Goal: Task Accomplishment & Management: Use online tool/utility

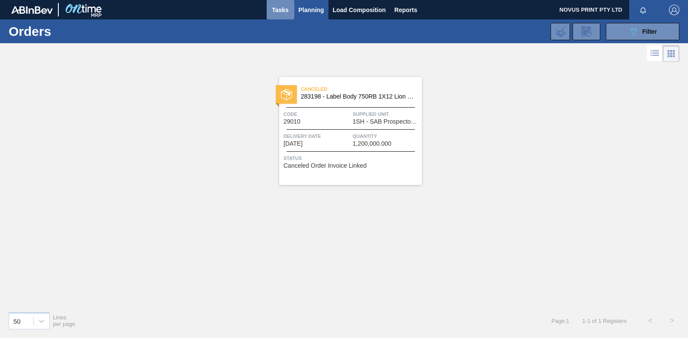
click at [279, 6] on span "Tasks" at bounding box center [280, 10] width 19 height 10
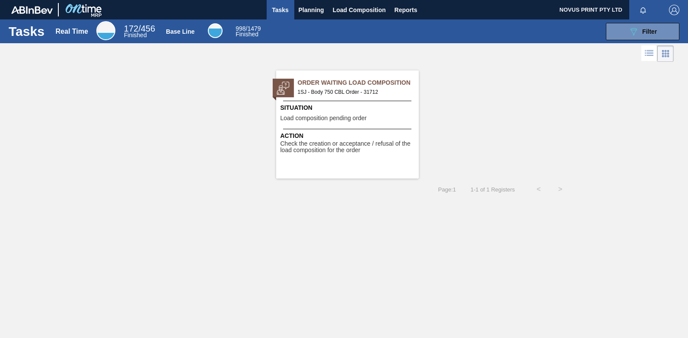
click at [346, 149] on span "Check the creation or acceptance / refusal of the load composition for the order" at bounding box center [348, 146] width 136 height 13
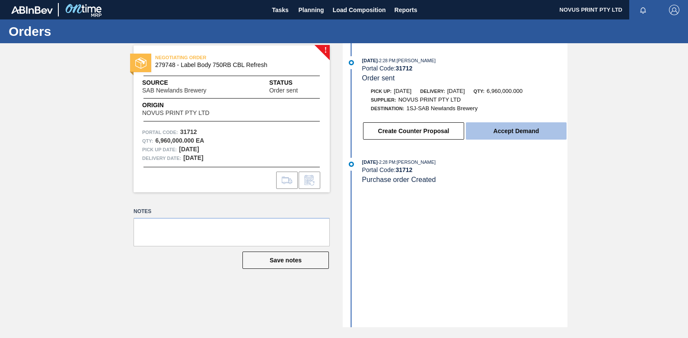
click at [512, 134] on button "Accept Demand" at bounding box center [516, 130] width 101 height 17
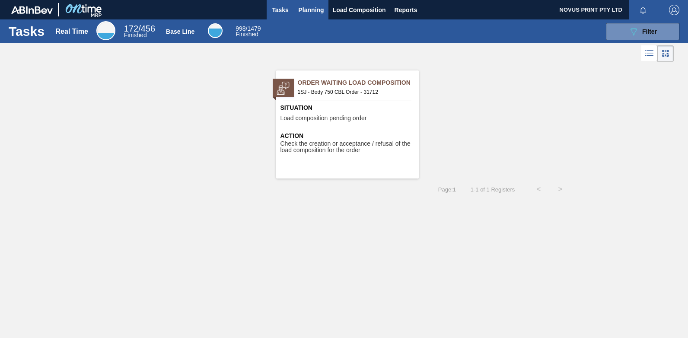
click at [312, 9] on span "Planning" at bounding box center [310, 10] width 25 height 10
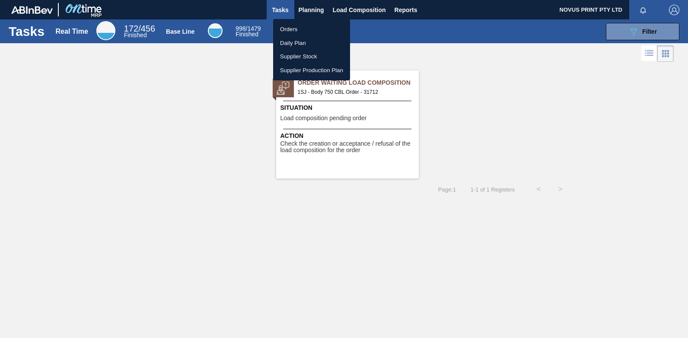
click at [289, 29] on li "Orders" at bounding box center [311, 29] width 77 height 14
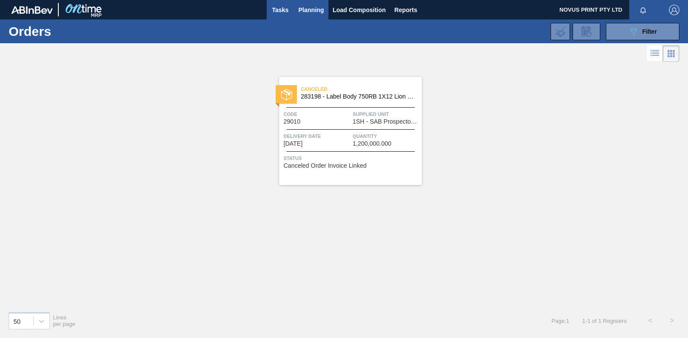
click at [276, 8] on span "Tasks" at bounding box center [280, 10] width 19 height 10
click at [280, 10] on span "Tasks" at bounding box center [280, 10] width 19 height 10
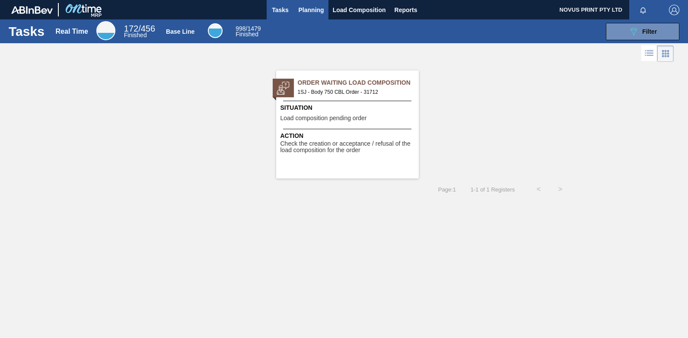
click at [306, 8] on span "Planning" at bounding box center [310, 10] width 25 height 10
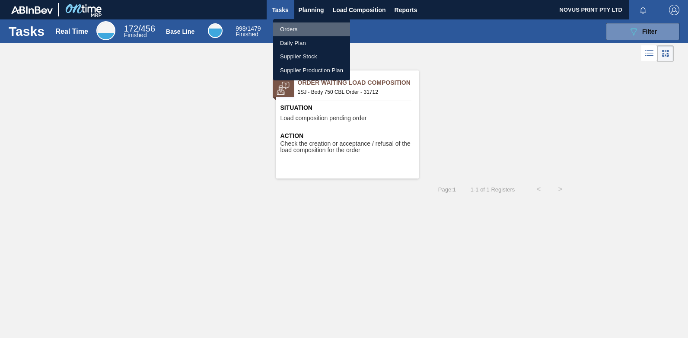
click at [285, 28] on li "Orders" at bounding box center [311, 29] width 77 height 14
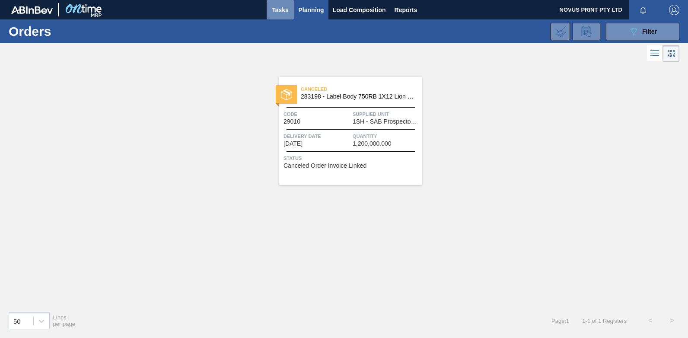
click at [273, 8] on span "Tasks" at bounding box center [280, 10] width 19 height 10
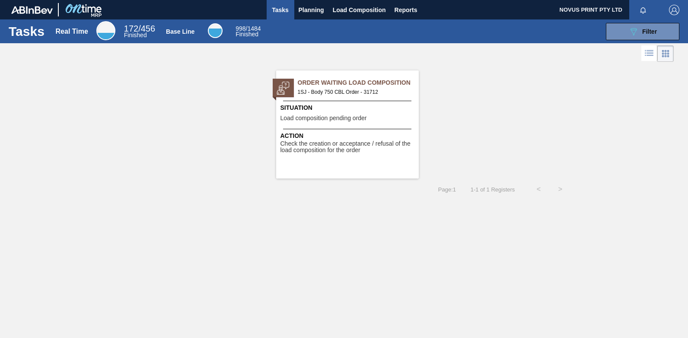
click at [281, 8] on span "Tasks" at bounding box center [280, 10] width 19 height 10
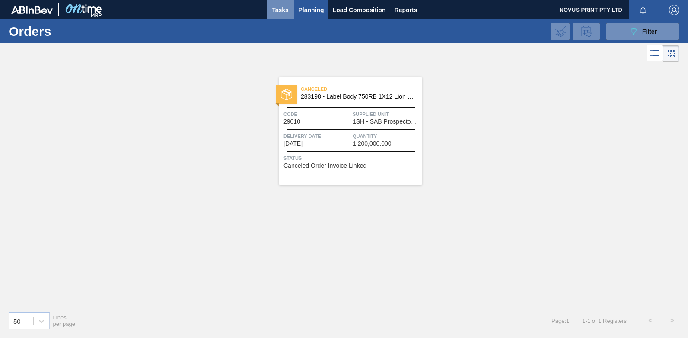
click at [277, 9] on span "Tasks" at bounding box center [280, 10] width 19 height 10
click at [150, 107] on div "Canceled 283198 - Label Body 750RB 1X12 Lion Pinc 2022 Code 29010 Supplied Unit…" at bounding box center [344, 184] width 688 height 241
click at [280, 5] on span "Tasks" at bounding box center [280, 10] width 19 height 10
click at [190, 100] on div "Canceled 283198 - Label Body 750RB 1X12 Lion Pinc 2022 Code 29010 Supplied Unit…" at bounding box center [344, 184] width 688 height 241
click at [275, 12] on span "Tasks" at bounding box center [280, 10] width 19 height 10
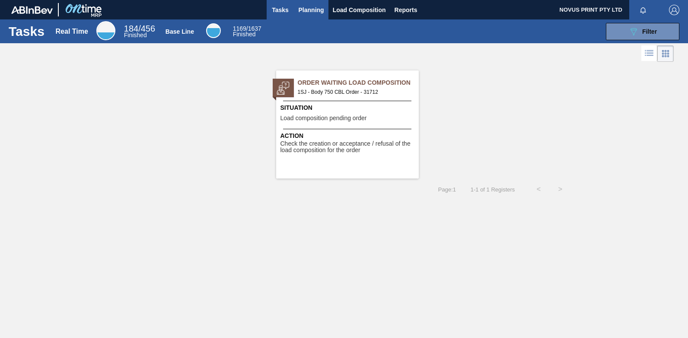
click at [307, 10] on span "Planning" at bounding box center [310, 10] width 25 height 10
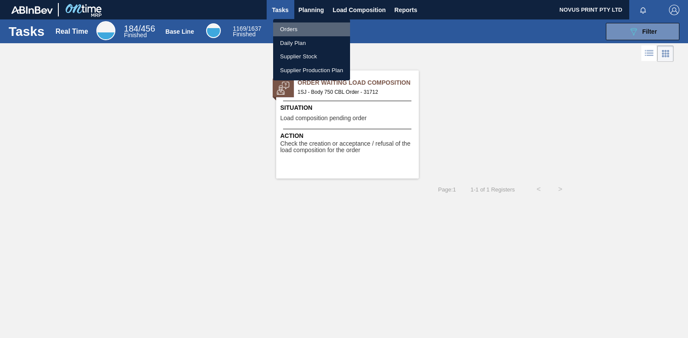
click at [282, 27] on li "Orders" at bounding box center [311, 29] width 77 height 14
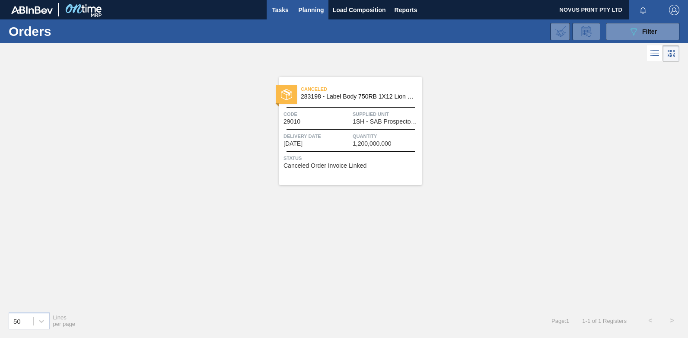
click at [281, 9] on span "Tasks" at bounding box center [280, 10] width 19 height 10
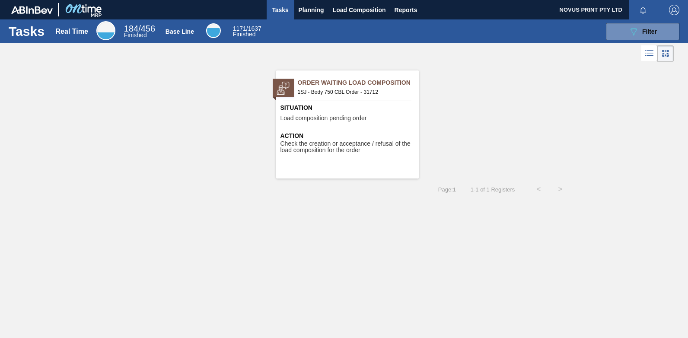
click at [450, 259] on div "Tasks Real Time 184 / 456 Finished Base Line 1171 / 1637 Finished 089F7B8B-B2A5…" at bounding box center [344, 159] width 688 height 280
click at [336, 9] on span "Load Composition" at bounding box center [359, 10] width 53 height 10
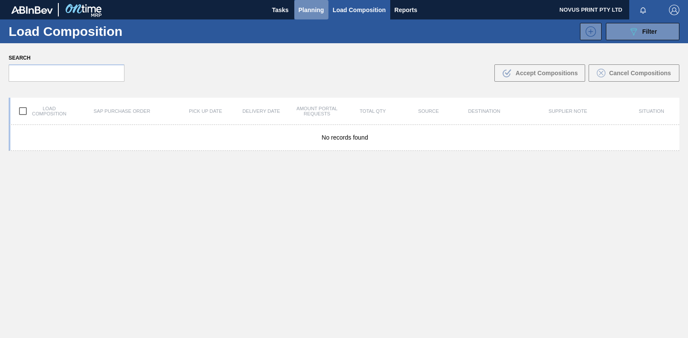
click at [304, 8] on span "Planning" at bounding box center [310, 10] width 25 height 10
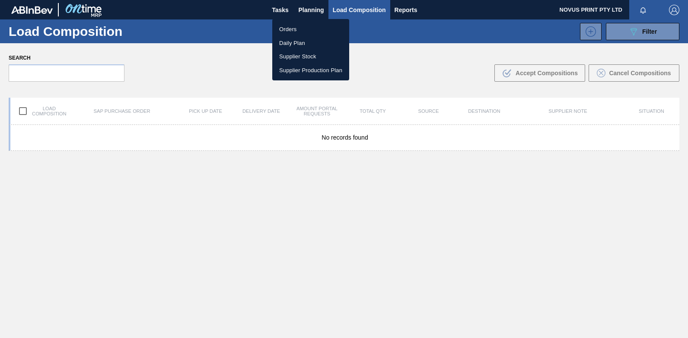
click at [286, 28] on li "Orders" at bounding box center [310, 29] width 77 height 14
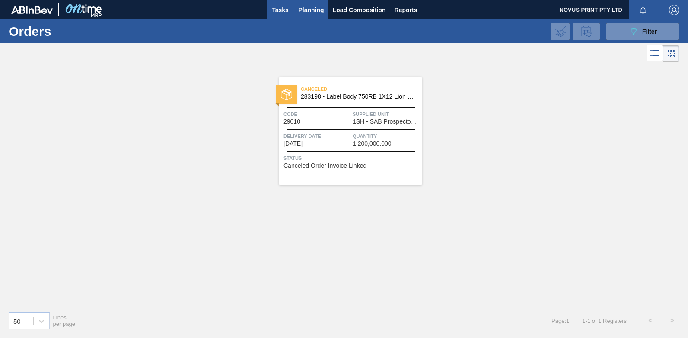
click at [279, 8] on span "Tasks" at bounding box center [280, 10] width 19 height 10
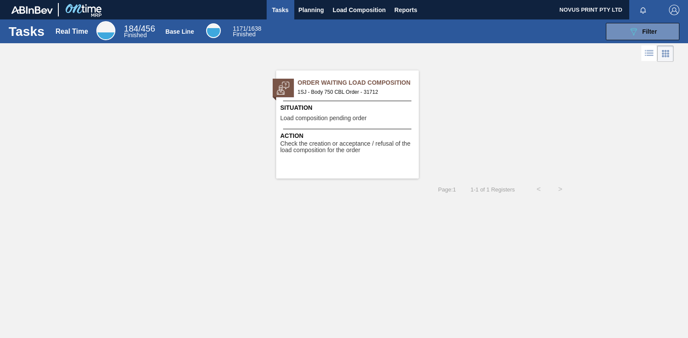
click at [330, 148] on span "Check the creation or acceptance / refusal of the load composition for the order" at bounding box center [348, 146] width 136 height 13
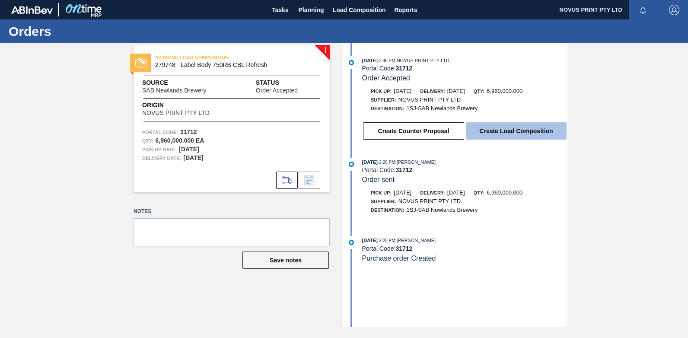
click at [496, 133] on button "Create Load Composition" at bounding box center [516, 130] width 101 height 17
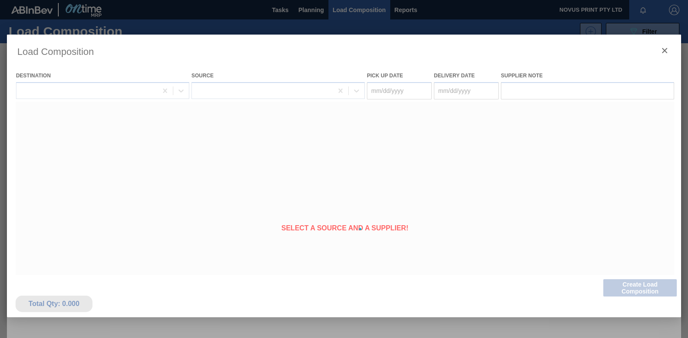
type Date "09/12/2025"
type Date "09/13/2025"
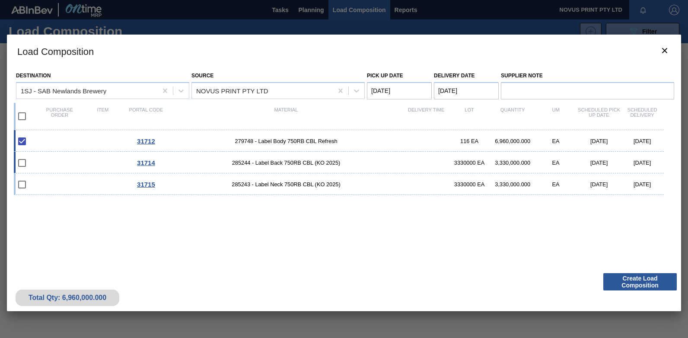
click at [595, 164] on div "09/19/2025" at bounding box center [598, 162] width 43 height 6
checkbox input "true"
click at [595, 164] on div "09/19/2025" at bounding box center [598, 162] width 43 height 6
type Date "09/12/2025"
type Date "09/13/2025"
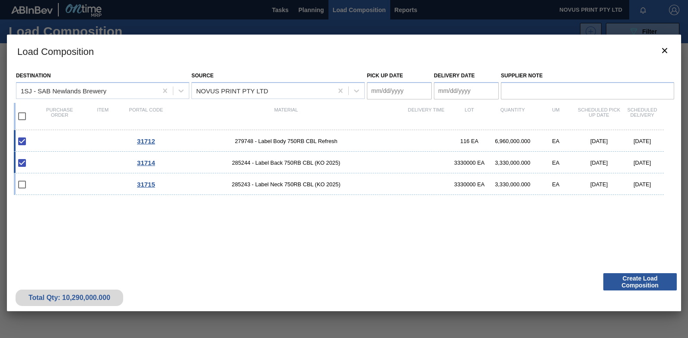
checkbox input "false"
click at [21, 140] on input "checkbox" at bounding box center [22, 141] width 18 height 18
checkbox input "true"
click at [22, 117] on input "checkbox" at bounding box center [22, 116] width 18 height 18
checkbox input "true"
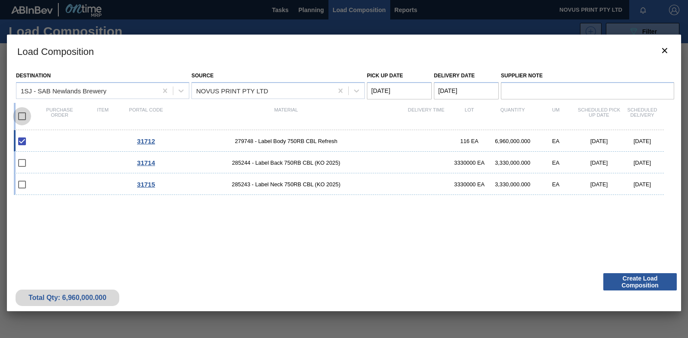
checkbox input "true"
click at [22, 117] on input "checkbox" at bounding box center [22, 116] width 18 height 18
checkbox input "false"
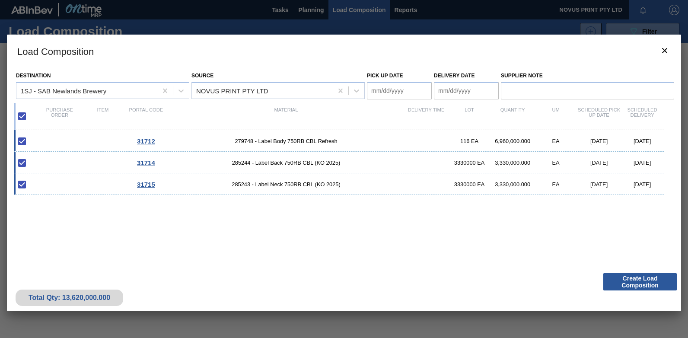
checkbox input "false"
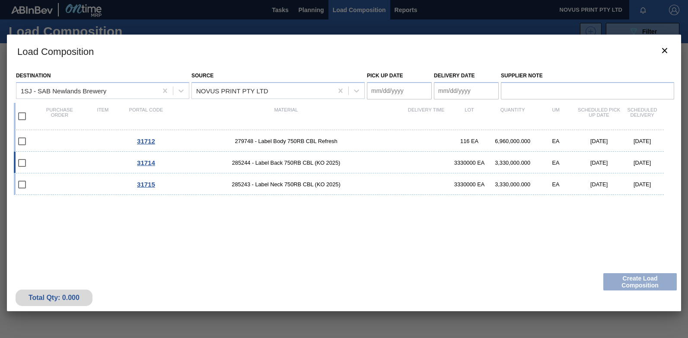
click at [462, 163] on div "3330000 EA" at bounding box center [468, 162] width 43 height 6
type Date "09/19/2025"
type Date "09/20/2025"
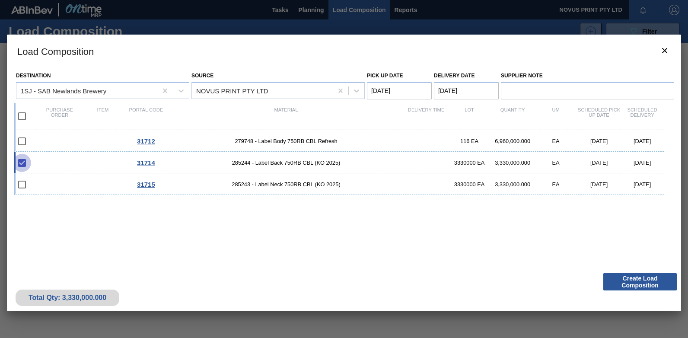
click at [21, 162] on input "checkbox" at bounding box center [22, 163] width 18 height 18
checkbox input "true"
click at [626, 281] on button "Create Load Composition" at bounding box center [639, 281] width 73 height 17
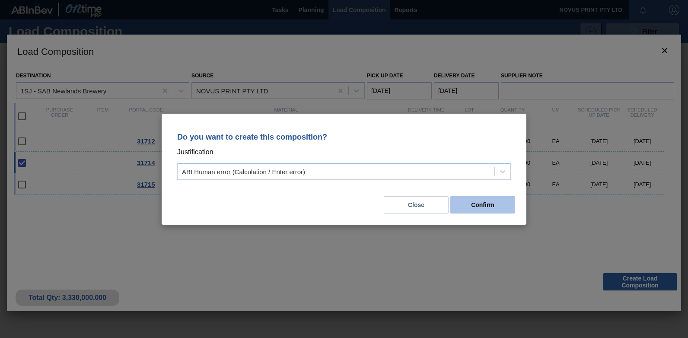
click at [468, 205] on button "Confirm" at bounding box center [482, 204] width 65 height 17
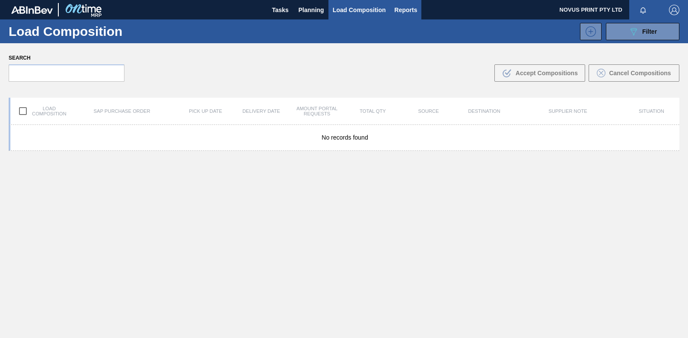
click at [403, 8] on span "Reports" at bounding box center [405, 10] width 23 height 10
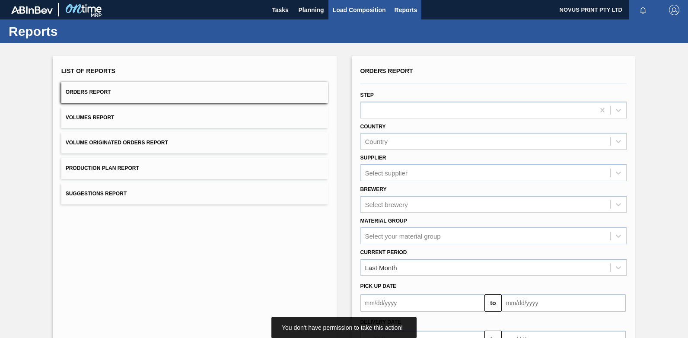
click at [353, 10] on span "Load Composition" at bounding box center [359, 10] width 53 height 10
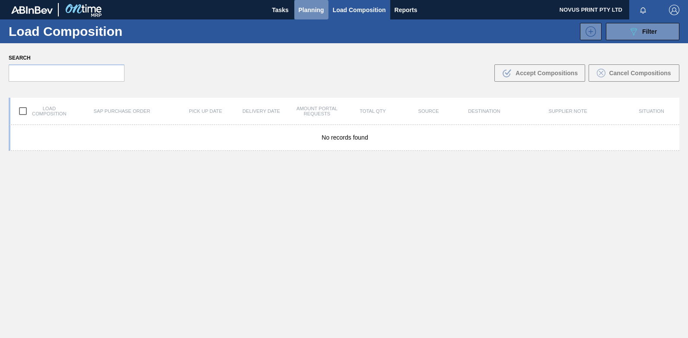
click at [309, 12] on span "Planning" at bounding box center [310, 10] width 25 height 10
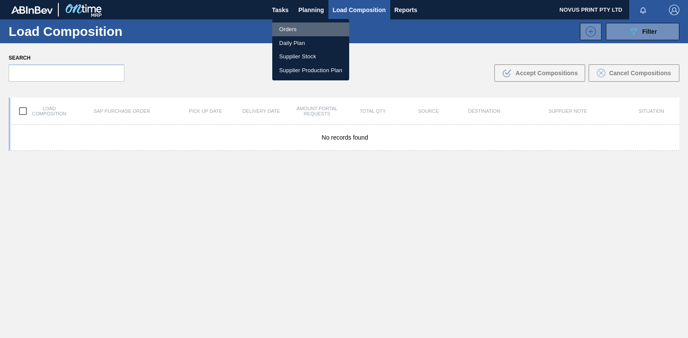
click at [287, 27] on li "Orders" at bounding box center [310, 29] width 77 height 14
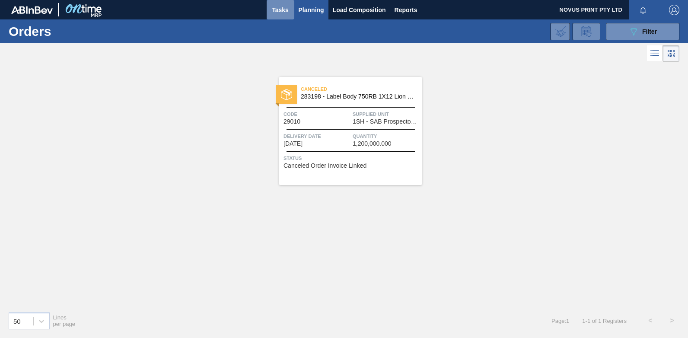
click at [282, 6] on span "Tasks" at bounding box center [280, 10] width 19 height 10
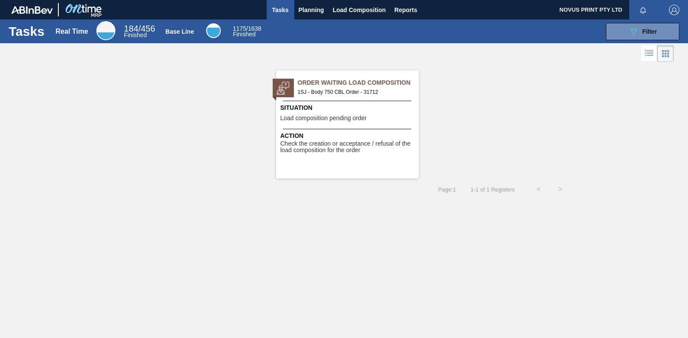
click at [320, 145] on span "Check the creation or acceptance / refusal of the load composition for the order" at bounding box center [348, 146] width 136 height 13
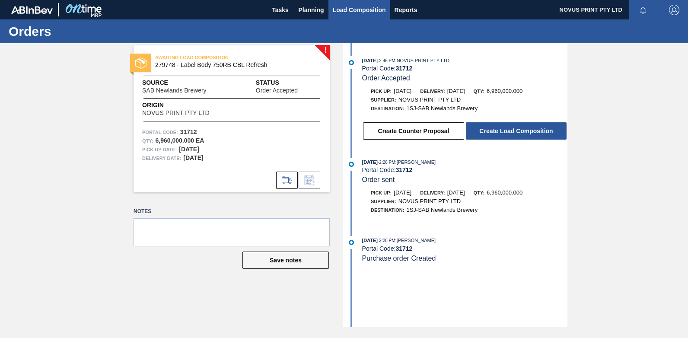
click at [350, 10] on span "Load Composition" at bounding box center [359, 10] width 53 height 10
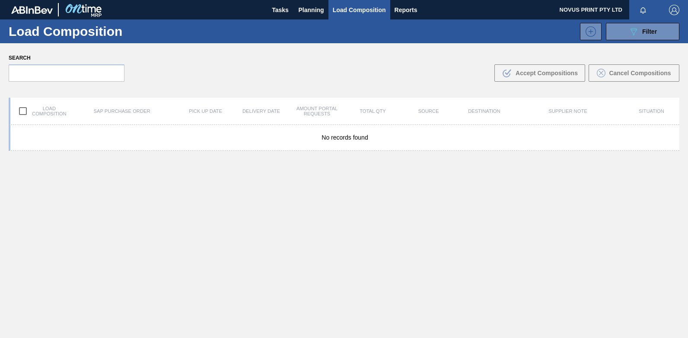
click at [238, 220] on div "No records found" at bounding box center [344, 252] width 670 height 254
click at [314, 11] on span "Planning" at bounding box center [310, 10] width 25 height 10
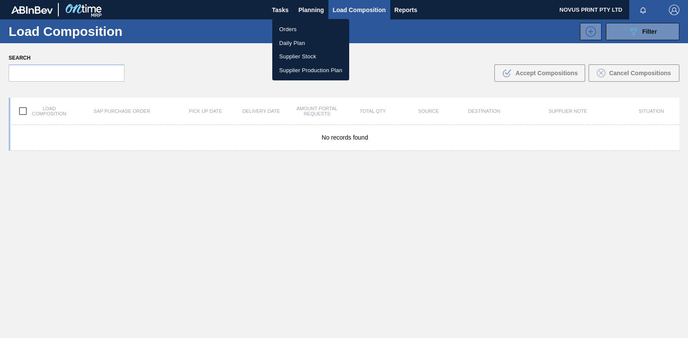
click at [294, 40] on li "Daily Plan" at bounding box center [310, 43] width 77 height 14
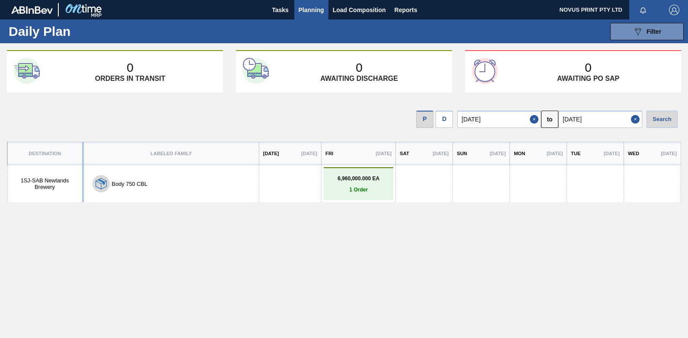
click at [359, 181] on p "6,960,000.000 EA" at bounding box center [358, 178] width 65 height 6
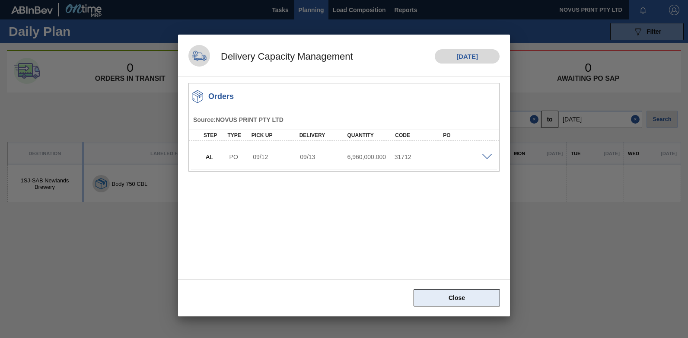
click at [451, 295] on button "Close" at bounding box center [456, 297] width 86 height 17
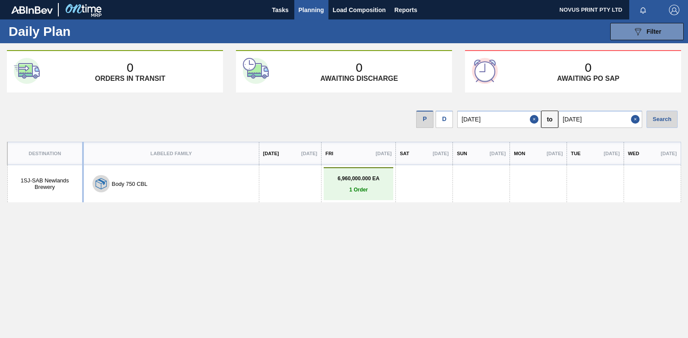
click at [392, 256] on div "Destination Labeled Family Today 09/11/2025 Fri 09/12/2025 Sat 09/13/2025 Sun 0…" at bounding box center [344, 258] width 674 height 232
click at [279, 6] on span "Tasks" at bounding box center [280, 10] width 19 height 10
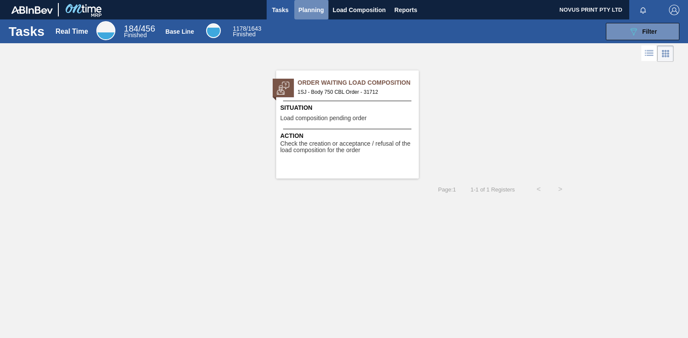
click at [309, 6] on span "Planning" at bounding box center [310, 10] width 25 height 10
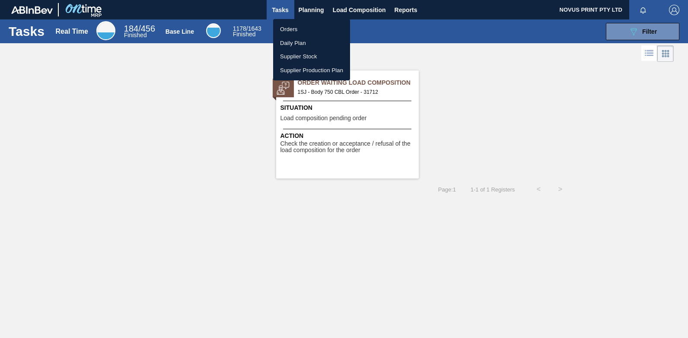
click at [350, 7] on div at bounding box center [344, 169] width 688 height 338
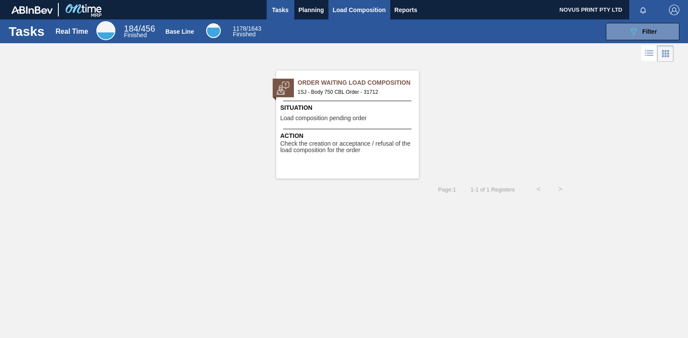
click at [350, 7] on span "Load Composition" at bounding box center [359, 10] width 53 height 10
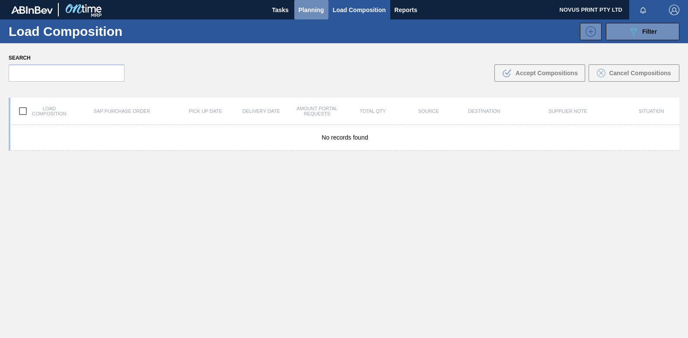
click at [311, 9] on span "Planning" at bounding box center [310, 10] width 25 height 10
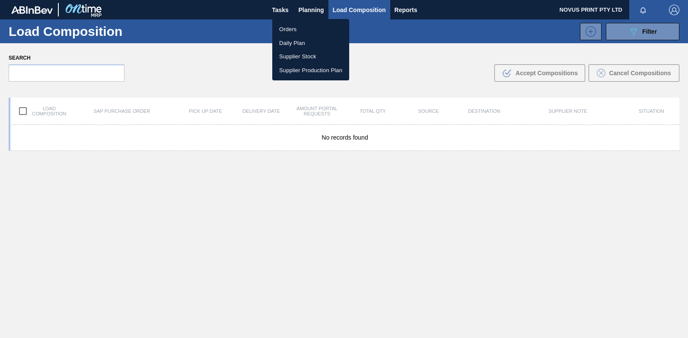
click at [411, 10] on div at bounding box center [344, 169] width 688 height 338
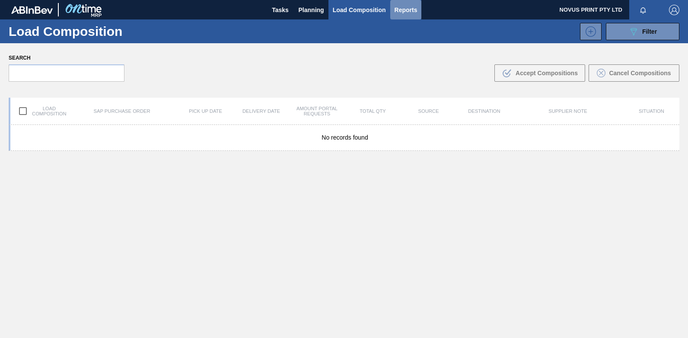
click at [410, 10] on span "Reports" at bounding box center [405, 10] width 23 height 10
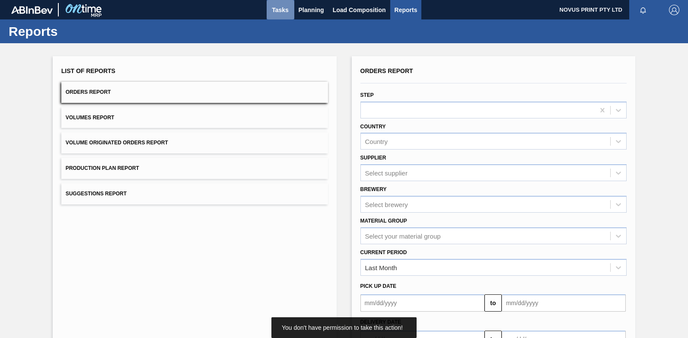
click at [279, 7] on span "Tasks" at bounding box center [280, 10] width 19 height 10
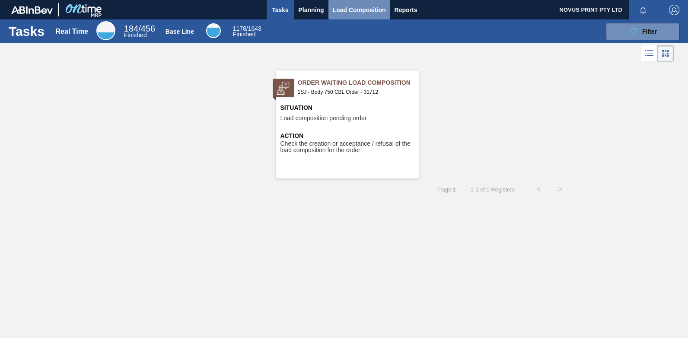
click at [355, 10] on span "Load Composition" at bounding box center [359, 10] width 53 height 10
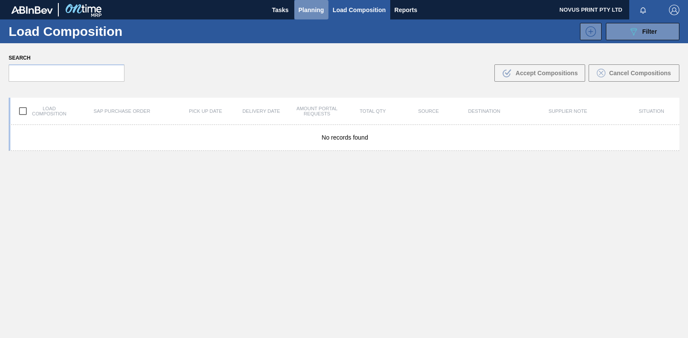
click at [317, 10] on span "Planning" at bounding box center [310, 10] width 25 height 10
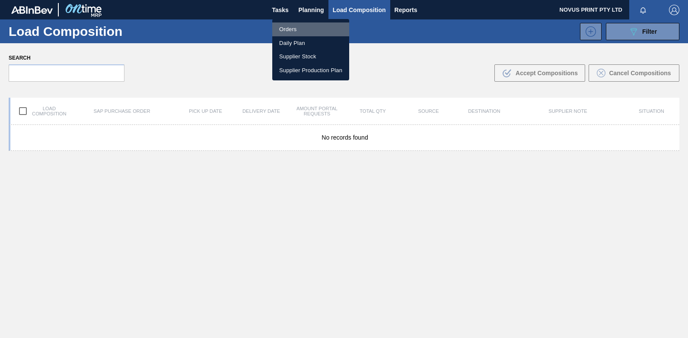
click at [282, 29] on li "Orders" at bounding box center [310, 29] width 77 height 14
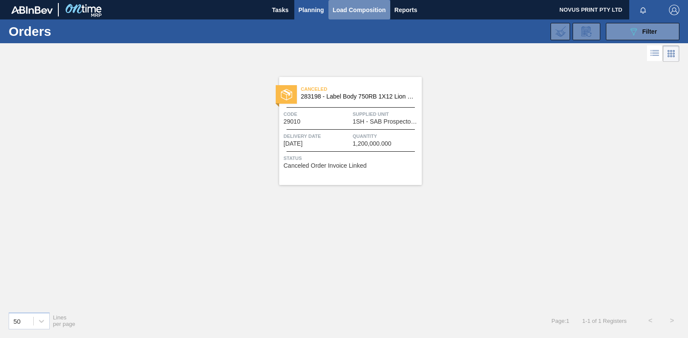
click at [344, 7] on span "Load Composition" at bounding box center [359, 10] width 53 height 10
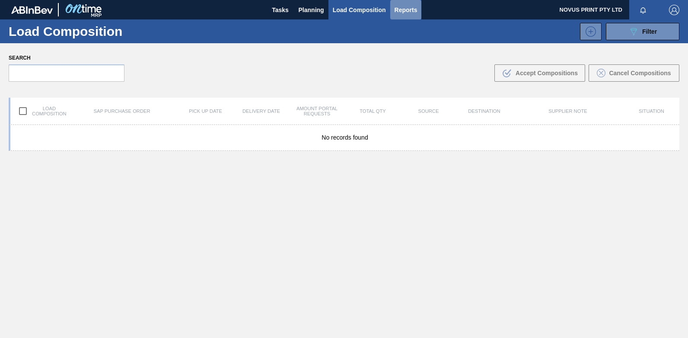
click at [406, 10] on span "Reports" at bounding box center [405, 10] width 23 height 10
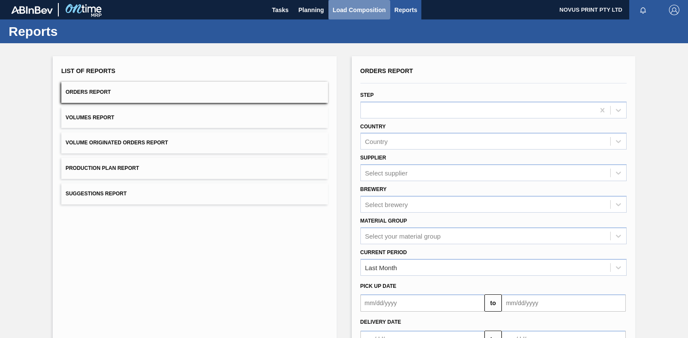
click at [352, 10] on span "Load Composition" at bounding box center [359, 10] width 53 height 10
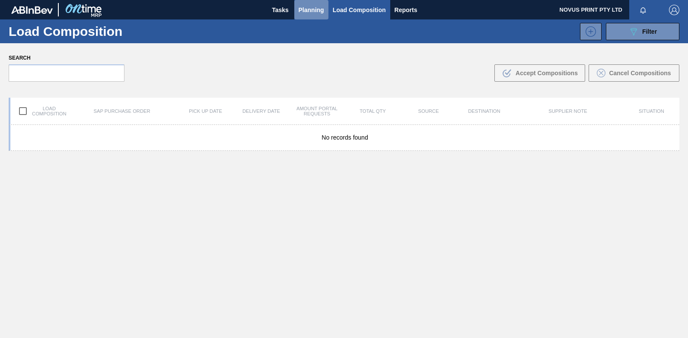
click at [314, 10] on span "Planning" at bounding box center [310, 10] width 25 height 10
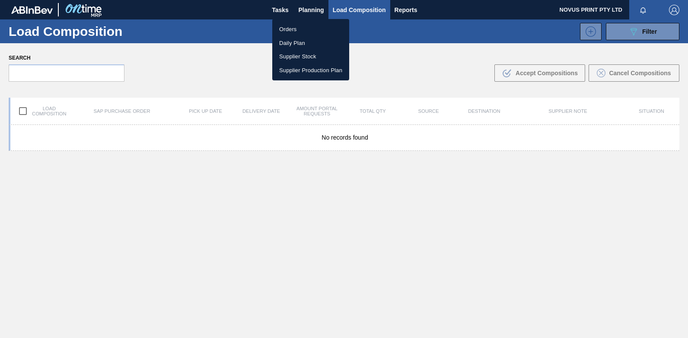
drag, startPoint x: 222, startPoint y: 187, endPoint x: 221, endPoint y: 178, distance: 9.2
click at [222, 187] on div at bounding box center [344, 169] width 688 height 338
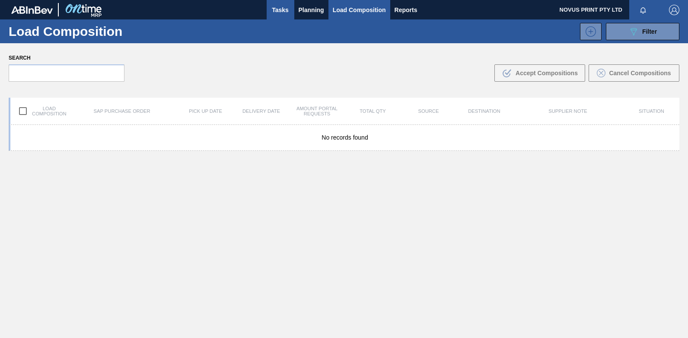
click at [280, 8] on span "Tasks" at bounding box center [280, 10] width 19 height 10
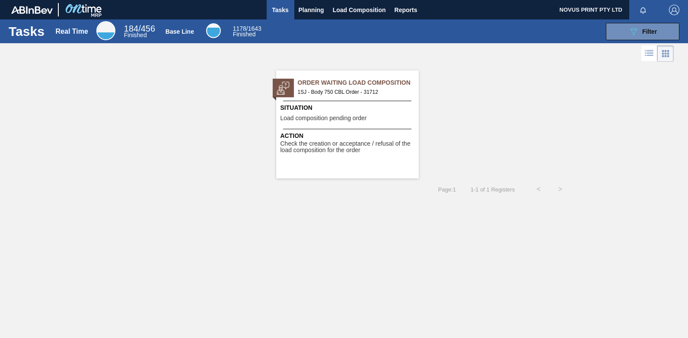
click at [305, 146] on span "Check the creation or acceptance / refusal of the load composition for the order" at bounding box center [348, 146] width 136 height 13
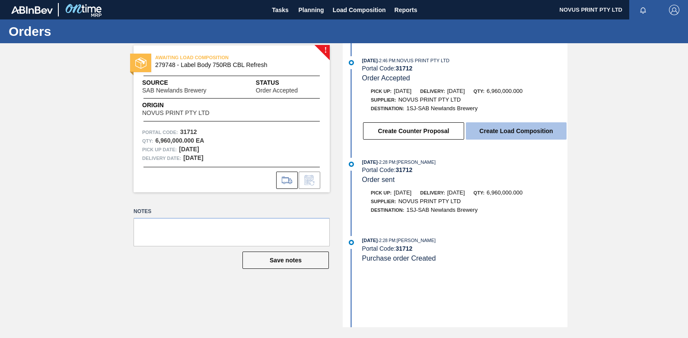
click at [507, 130] on button "Create Load Composition" at bounding box center [516, 130] width 101 height 17
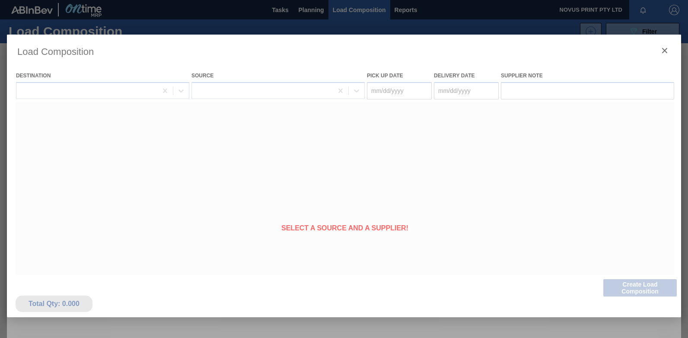
type Date "09/12/2025"
type Date "09/13/2025"
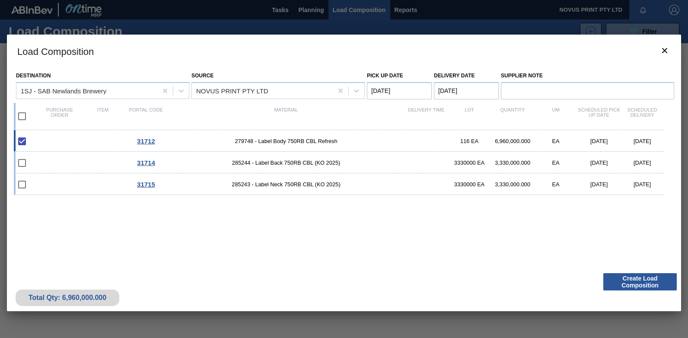
click at [21, 115] on input "checkbox" at bounding box center [22, 116] width 18 height 18
checkbox input "true"
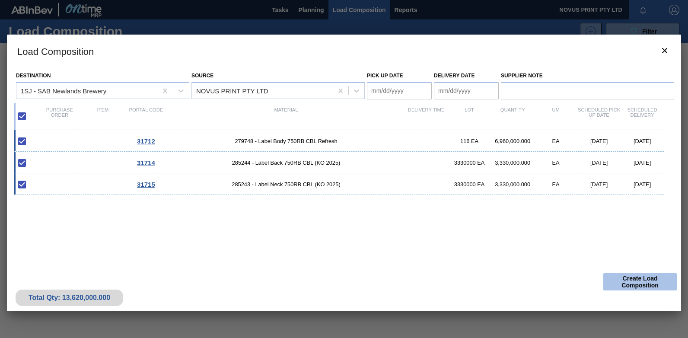
click at [625, 284] on button "Create Load Composition" at bounding box center [639, 281] width 73 height 17
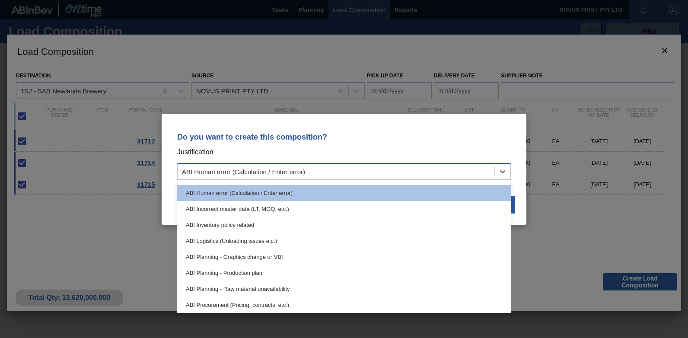
click at [316, 170] on div "ABI Human error (Calculation / Enter error)" at bounding box center [336, 171] width 317 height 13
click at [361, 141] on p "Do you want to create this composition?" at bounding box center [343, 137] width 333 height 9
click at [502, 170] on icon at bounding box center [502, 171] width 9 height 9
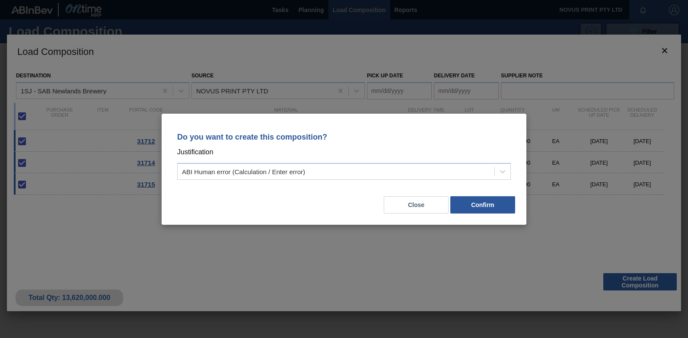
click at [529, 248] on div "Do you want to create this composition? Justification ABI Human error (Calculat…" at bounding box center [344, 169] width 688 height 338
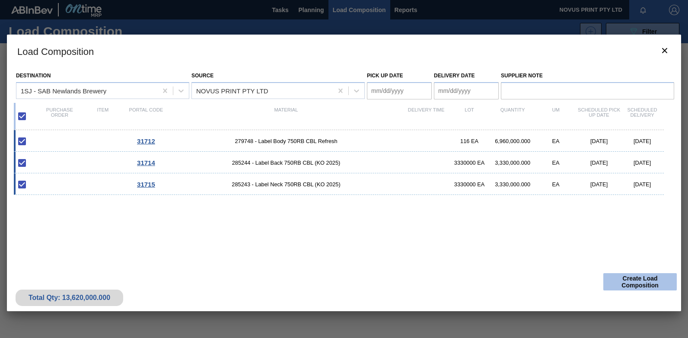
click at [631, 279] on button "Create Load Composition" at bounding box center [639, 281] width 73 height 17
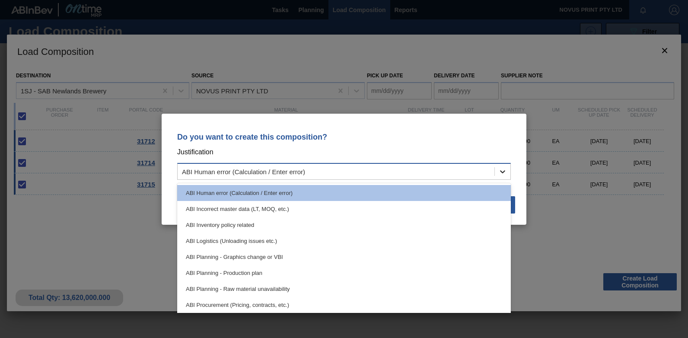
click at [503, 170] on icon at bounding box center [502, 171] width 9 height 9
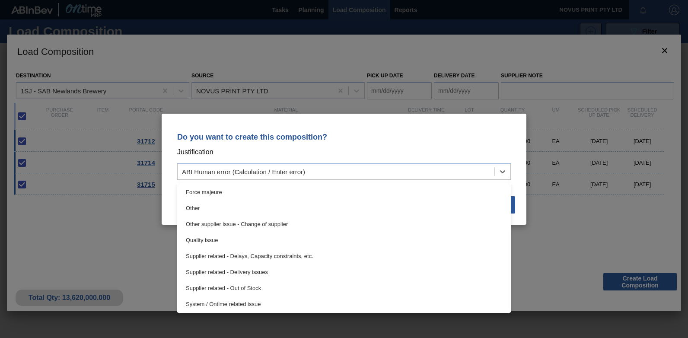
scroll to position [162, 0]
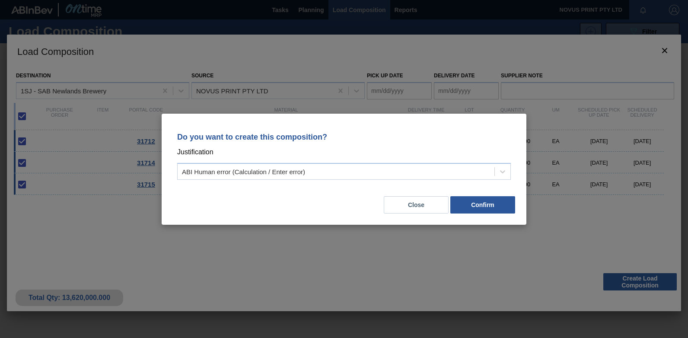
click at [551, 267] on div "Do you want to create this composition? Justification ABI Human error (Calculat…" at bounding box center [344, 169] width 688 height 338
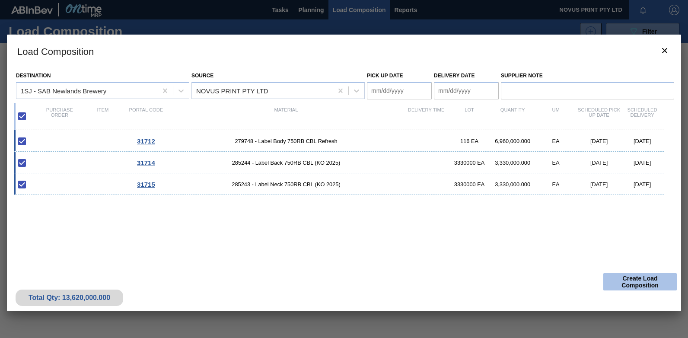
click at [637, 281] on button "Create Load Composition" at bounding box center [639, 281] width 73 height 17
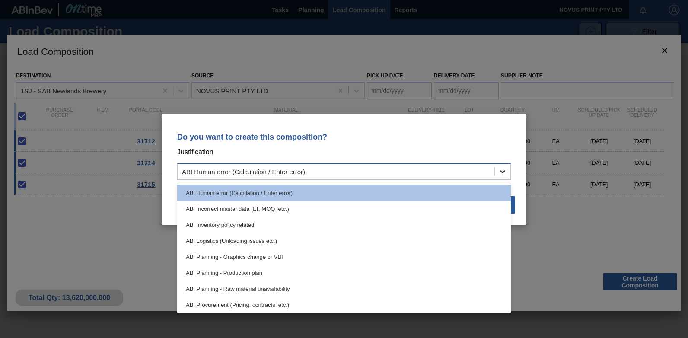
click at [500, 171] on icon at bounding box center [502, 171] width 9 height 9
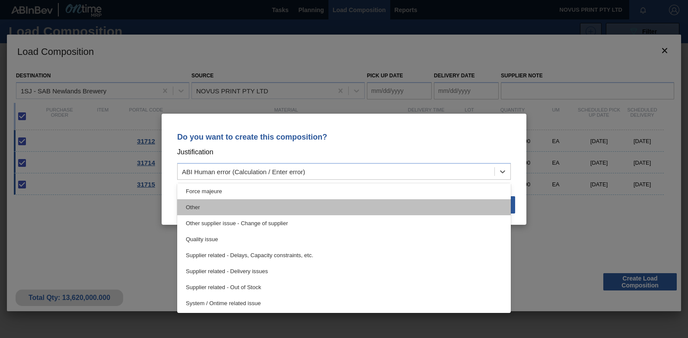
click at [196, 204] on div "Other" at bounding box center [343, 207] width 333 height 16
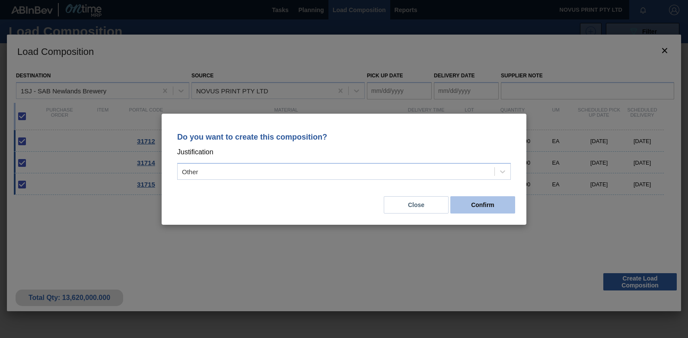
click at [481, 207] on button "Confirm" at bounding box center [482, 204] width 65 height 17
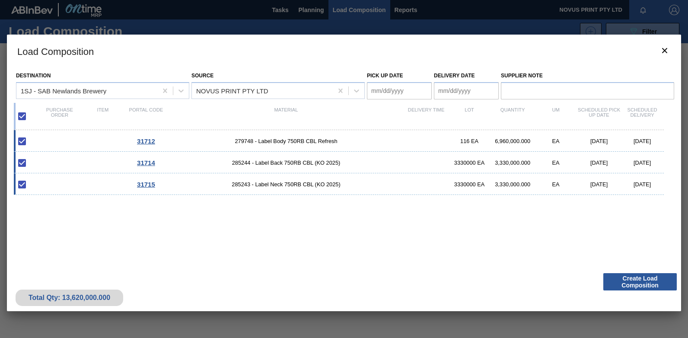
click at [449, 86] on Date "Delivery Date" at bounding box center [466, 90] width 65 height 17
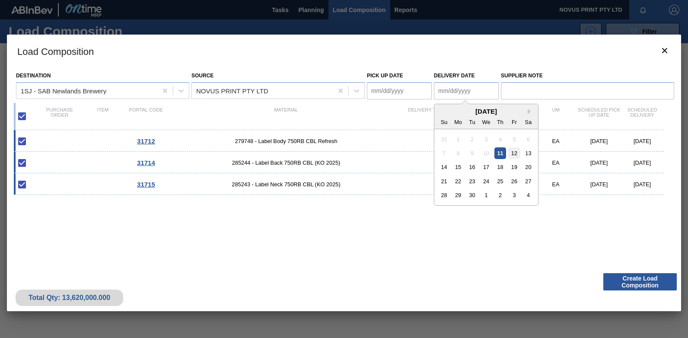
click at [513, 151] on div "12" at bounding box center [514, 153] width 12 height 12
type Date "09/12/2025"
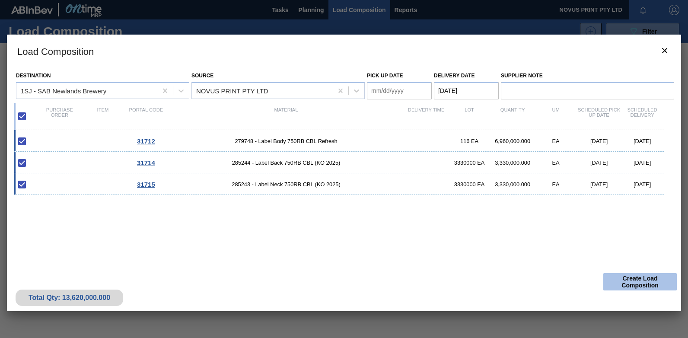
click at [640, 282] on button "Create Load Composition" at bounding box center [639, 281] width 73 height 17
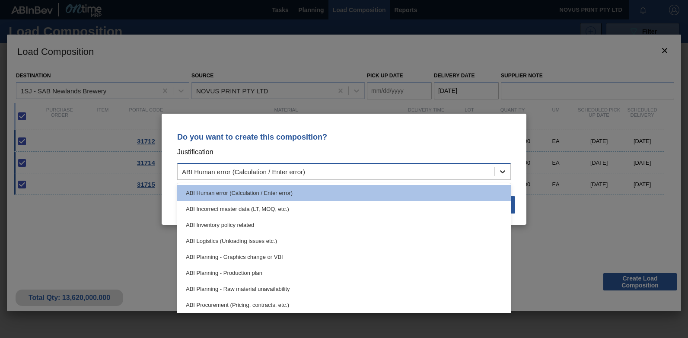
click at [501, 171] on icon at bounding box center [502, 171] width 9 height 9
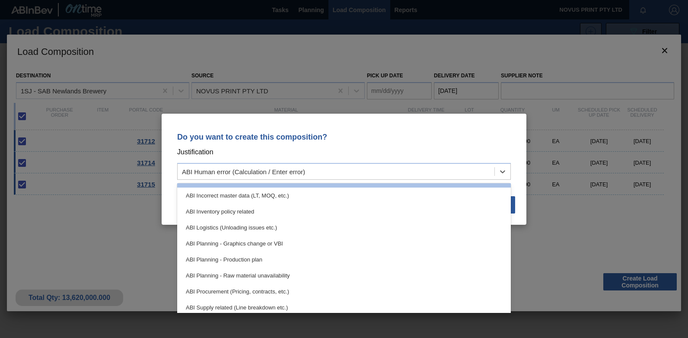
scroll to position [6, 0]
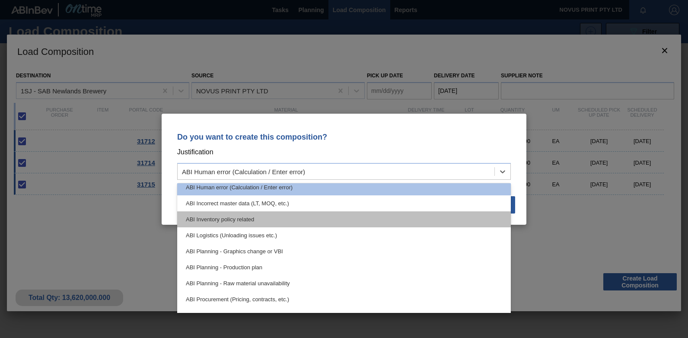
click at [219, 219] on div "ABI Inventory policy related" at bounding box center [343, 219] width 333 height 16
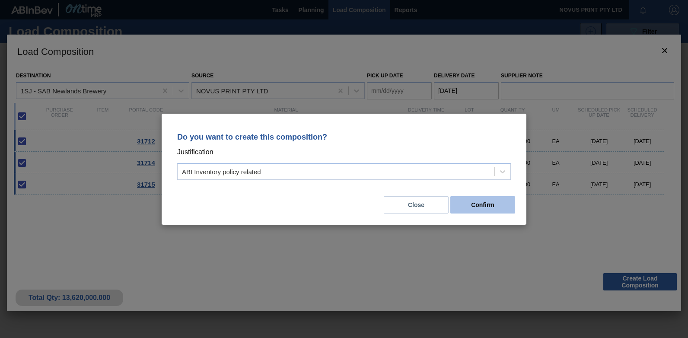
click at [478, 202] on button "Confirm" at bounding box center [482, 204] width 65 height 17
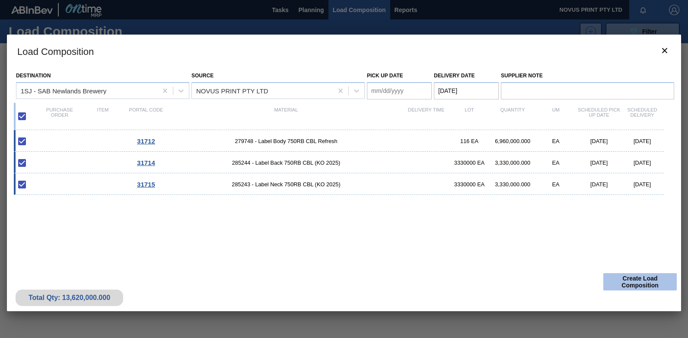
click at [630, 279] on button "Create Load Composition" at bounding box center [639, 281] width 73 height 17
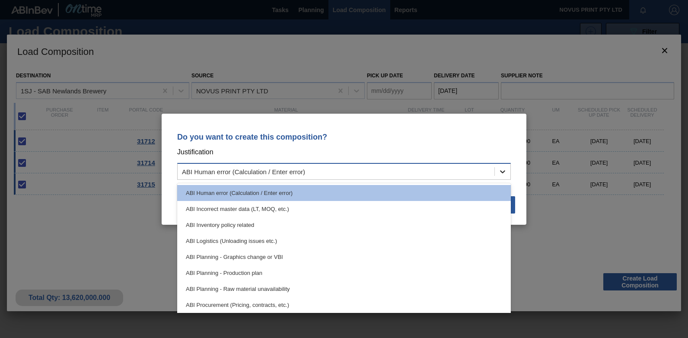
click at [504, 170] on icon at bounding box center [502, 171] width 9 height 9
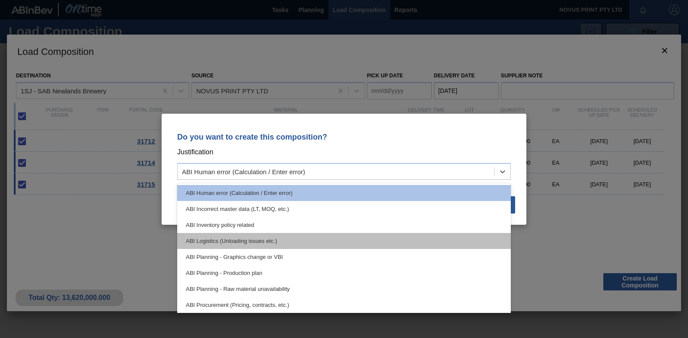
drag, startPoint x: 508, startPoint y: 213, endPoint x: 504, endPoint y: 240, distance: 26.8
click at [504, 240] on div "ABI Human error (Calculation / Enter error) ABI Incorrect master data (LT, MOQ,…" at bounding box center [343, 248] width 333 height 130
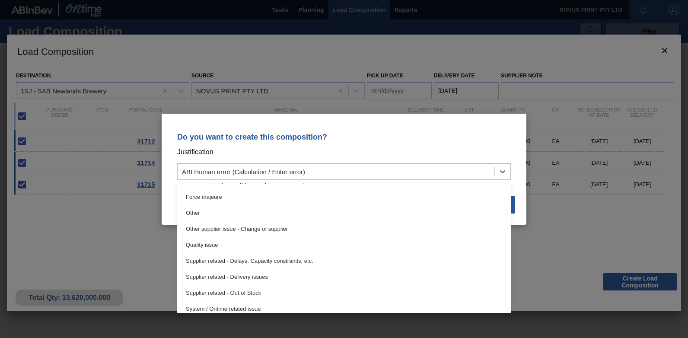
scroll to position [162, 0]
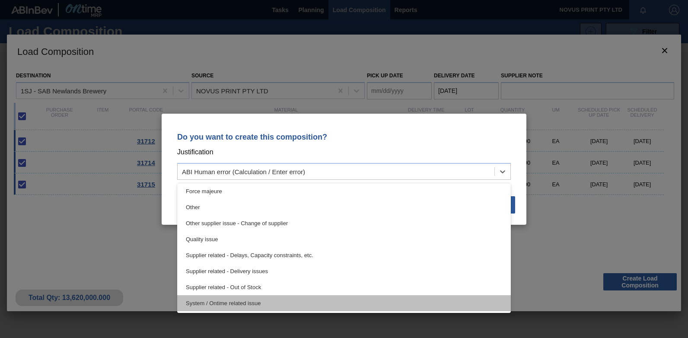
click at [215, 300] on div "System / Ontime related issue" at bounding box center [343, 303] width 333 height 16
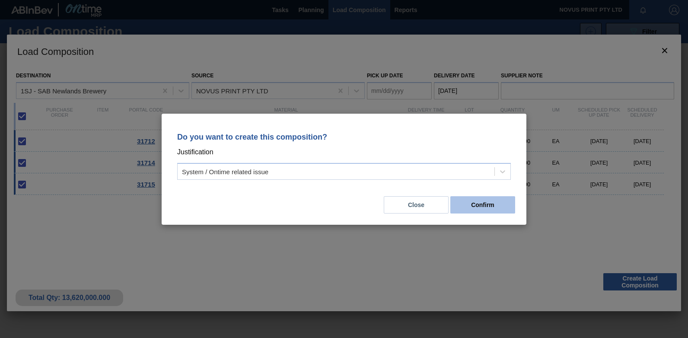
click at [479, 203] on button "Confirm" at bounding box center [482, 204] width 65 height 17
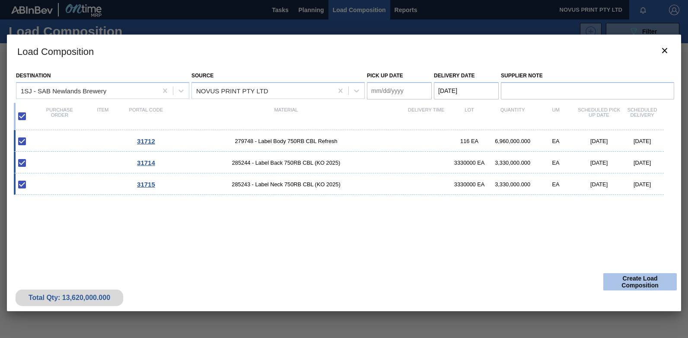
click at [634, 282] on button "Create Load Composition" at bounding box center [639, 281] width 73 height 17
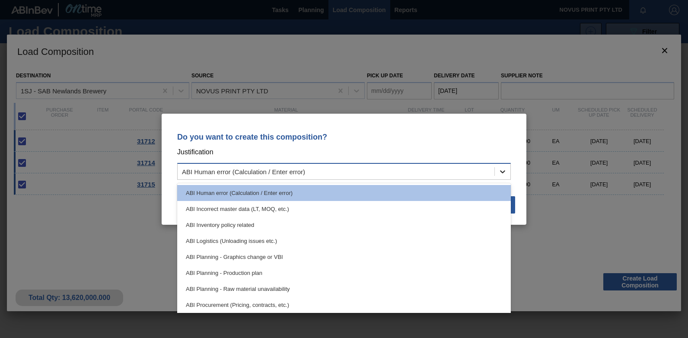
click at [505, 172] on icon at bounding box center [502, 171] width 9 height 9
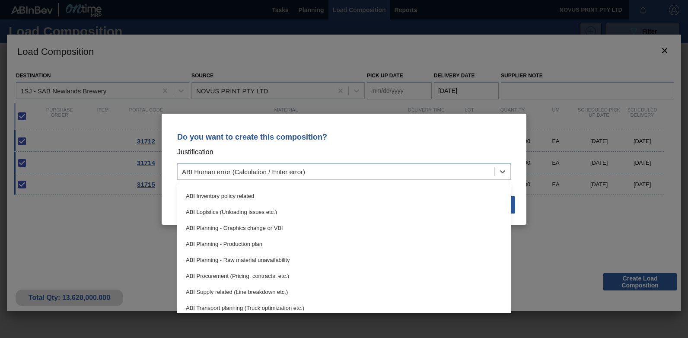
scroll to position [30, 0]
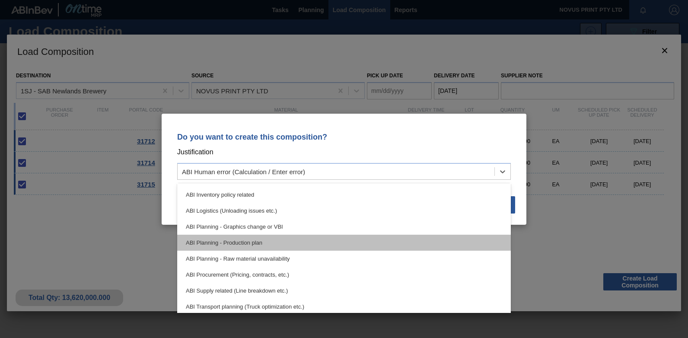
click at [247, 242] on div "ABI Planning - Production plan" at bounding box center [343, 243] width 333 height 16
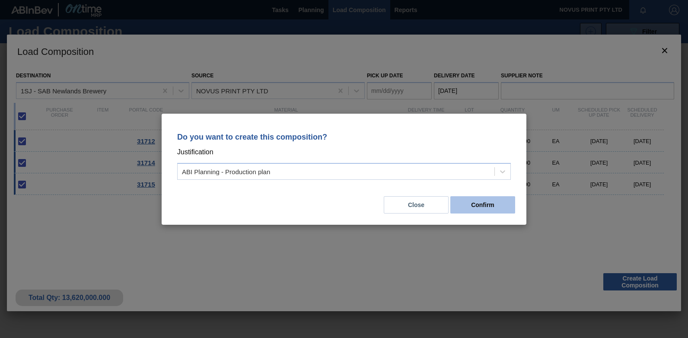
click at [483, 204] on button "Confirm" at bounding box center [482, 204] width 65 height 17
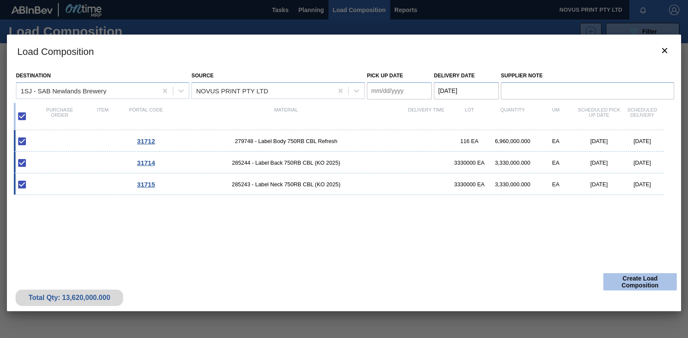
click at [636, 282] on button "Create Load Composition" at bounding box center [639, 281] width 73 height 17
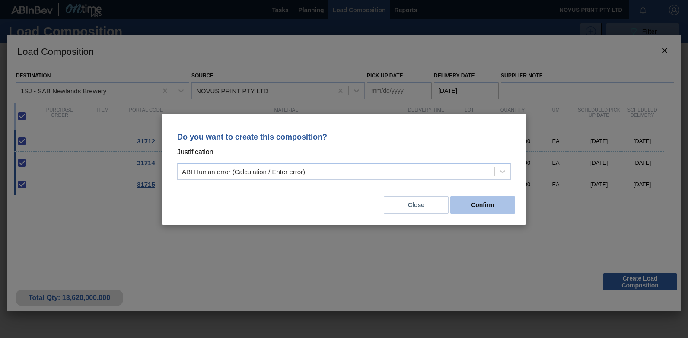
click at [479, 206] on button "Confirm" at bounding box center [482, 204] width 65 height 17
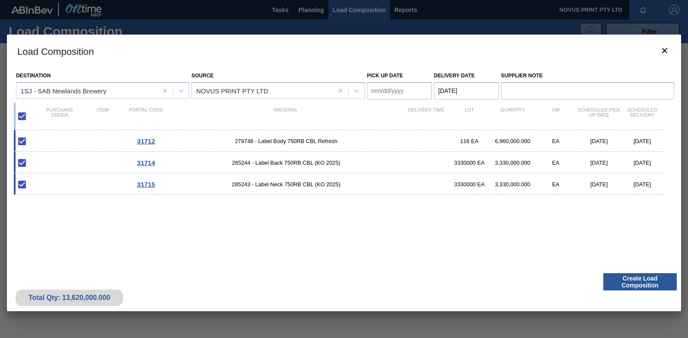
click at [479, 206] on div "31712 279748 - Label Body 750RB CBL Refresh 116 EA 6,960,000.000 EA 09/12/2025 …" at bounding box center [342, 194] width 657 height 128
click at [636, 279] on button "Create Load Composition" at bounding box center [639, 281] width 73 height 17
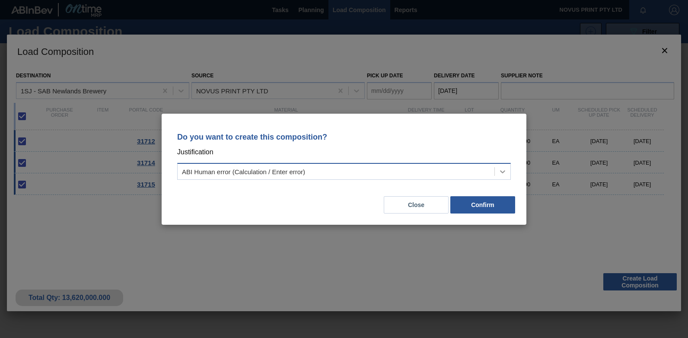
click at [501, 165] on div at bounding box center [503, 172] width 16 height 16
click at [489, 205] on button "Confirm" at bounding box center [482, 204] width 65 height 17
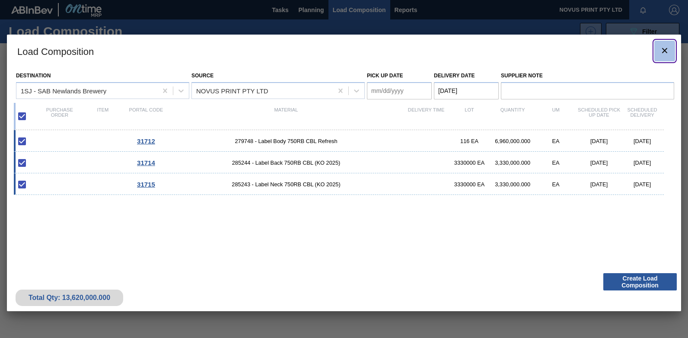
click at [663, 51] on icon "botão de ícone" at bounding box center [664, 50] width 10 height 10
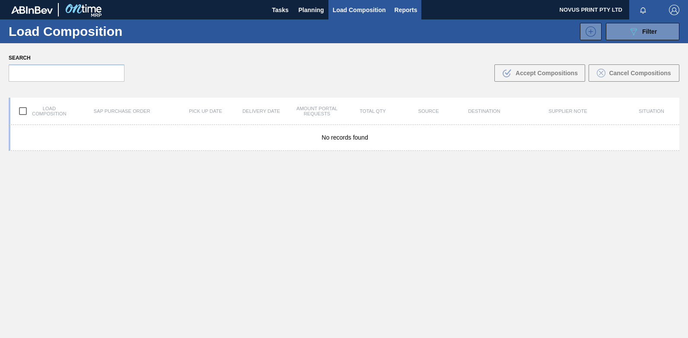
click at [399, 9] on span "Reports" at bounding box center [405, 10] width 23 height 10
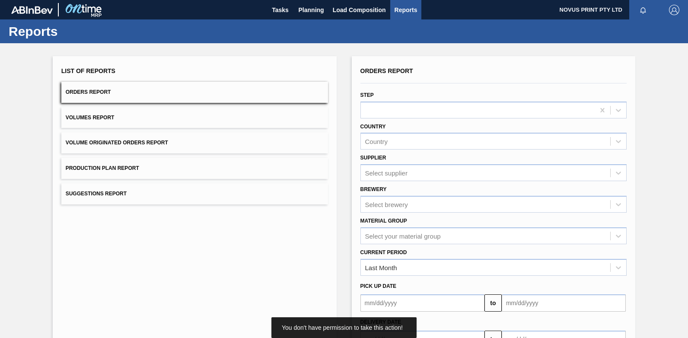
click at [73, 88] on button "Orders Report" at bounding box center [194, 92] width 267 height 21
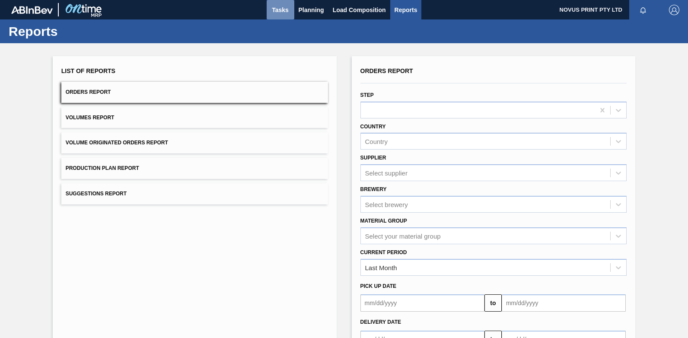
click at [280, 8] on span "Tasks" at bounding box center [280, 10] width 19 height 10
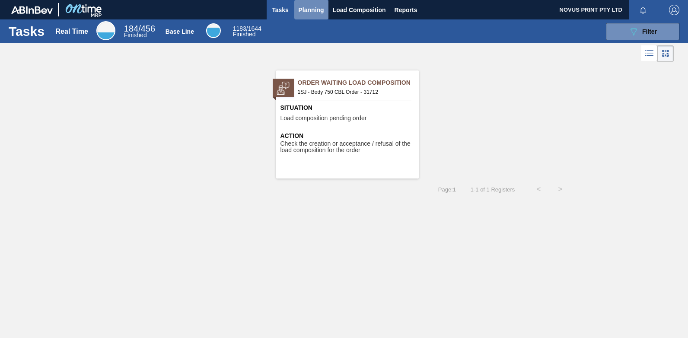
click at [313, 10] on span "Planning" at bounding box center [310, 10] width 25 height 10
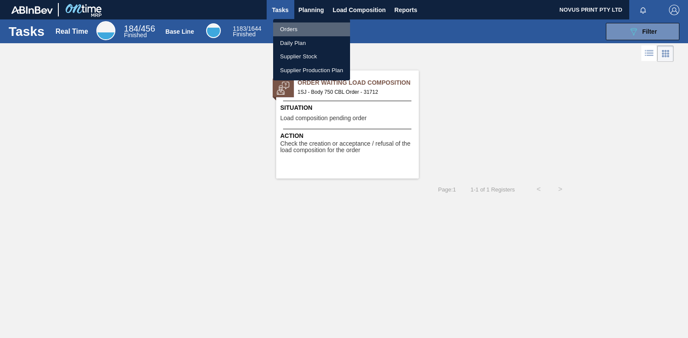
click at [291, 27] on li "Orders" at bounding box center [311, 29] width 77 height 14
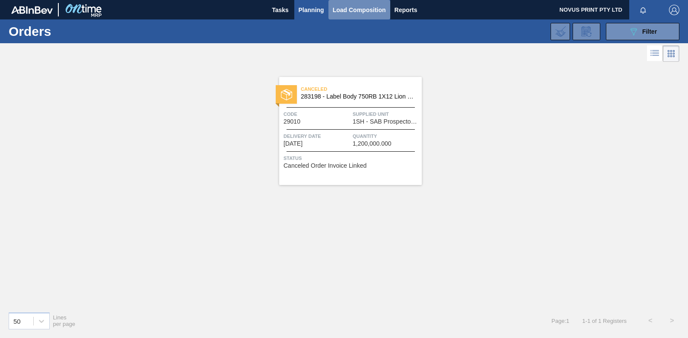
click at [341, 8] on span "Load Composition" at bounding box center [359, 10] width 53 height 10
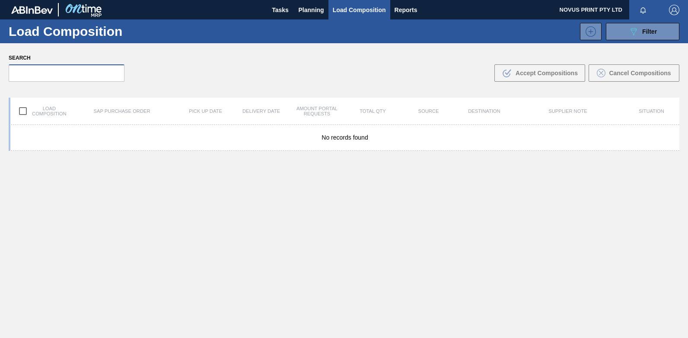
click at [21, 70] on input "text" at bounding box center [67, 72] width 116 height 17
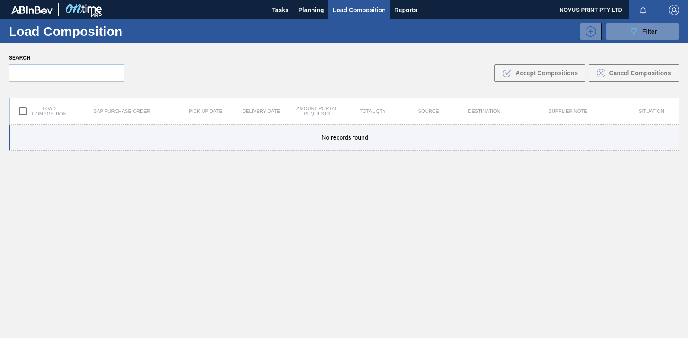
click at [346, 139] on span "No records found" at bounding box center [344, 137] width 46 height 7
